Goal: Information Seeking & Learning: Understand process/instructions

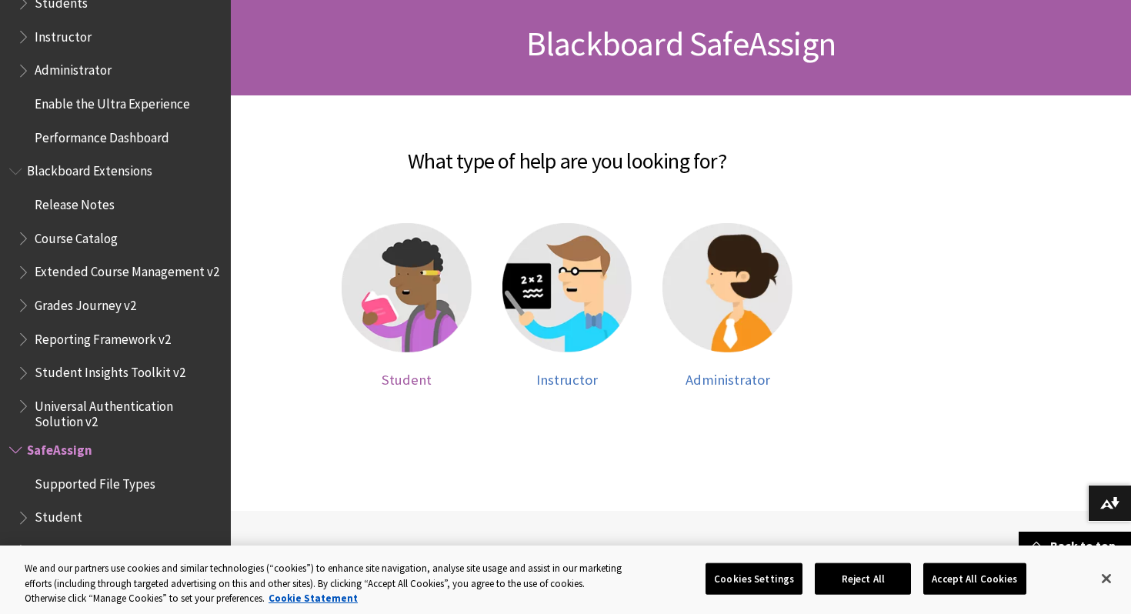
click at [399, 272] on img at bounding box center [407, 288] width 130 height 130
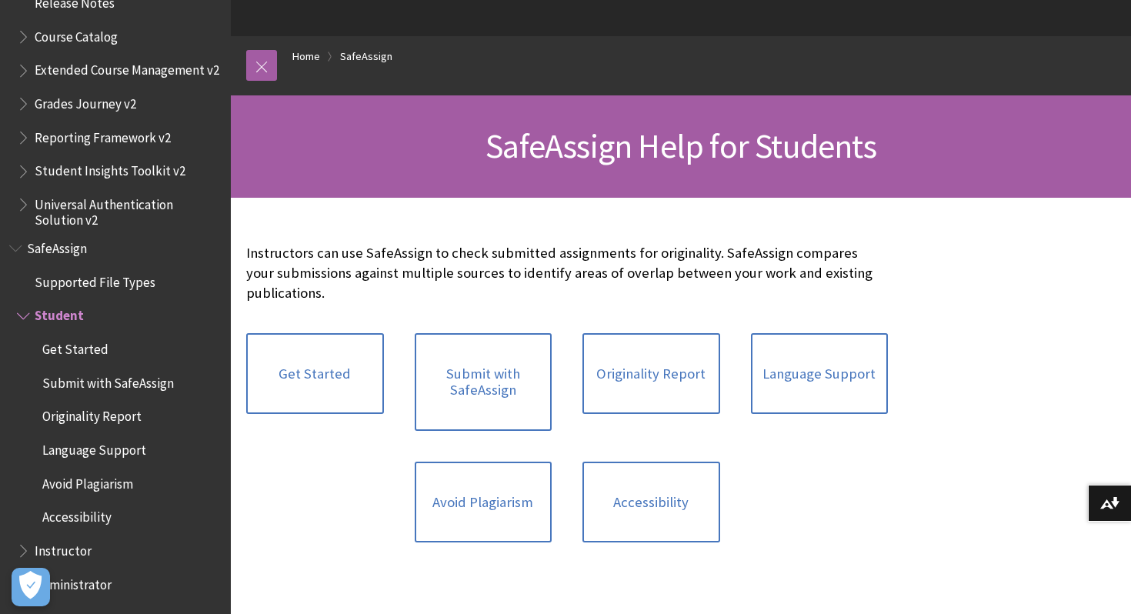
scroll to position [132, 0]
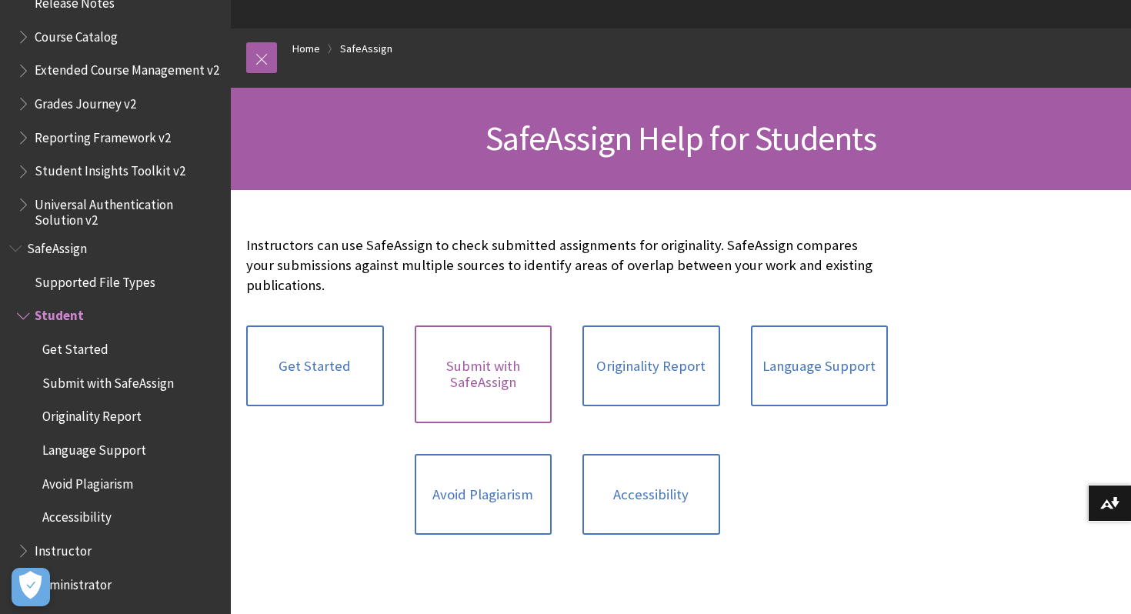
click at [516, 399] on link "Submit with SafeAssign" at bounding box center [484, 375] width 138 height 98
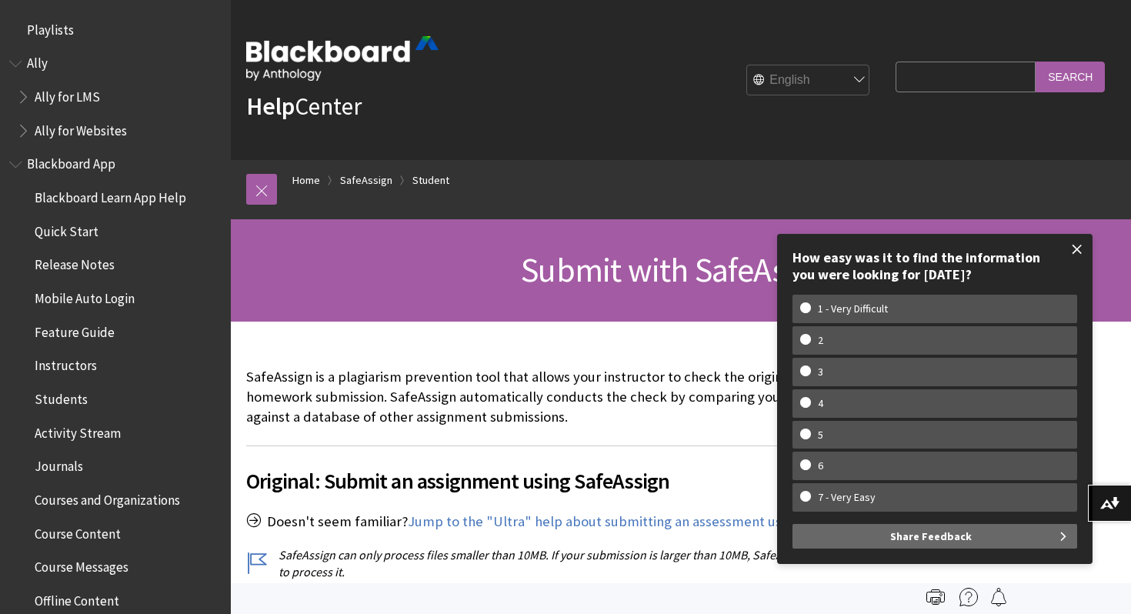
click at [1078, 251] on span at bounding box center [1077, 249] width 32 height 32
